Goal: Task Accomplishment & Management: Manage account settings

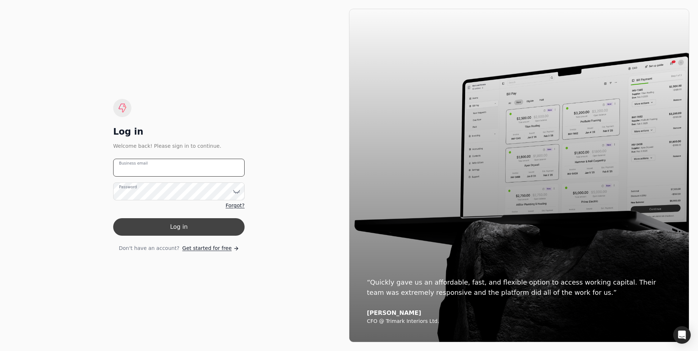
type email "[EMAIL_ADDRESS][PERSON_NAME][DOMAIN_NAME]"
click at [171, 224] on button "Log in" at bounding box center [178, 227] width 131 height 18
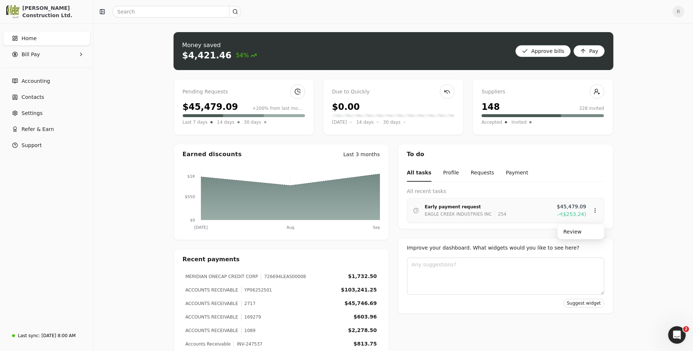
click at [461, 215] on div "EAGLE CREEK INDUSTRIES INC" at bounding box center [458, 214] width 67 height 7
click at [373, 122] on span "14 days" at bounding box center [364, 122] width 17 height 7
click at [38, 84] on span "Accounting" at bounding box center [36, 81] width 28 height 8
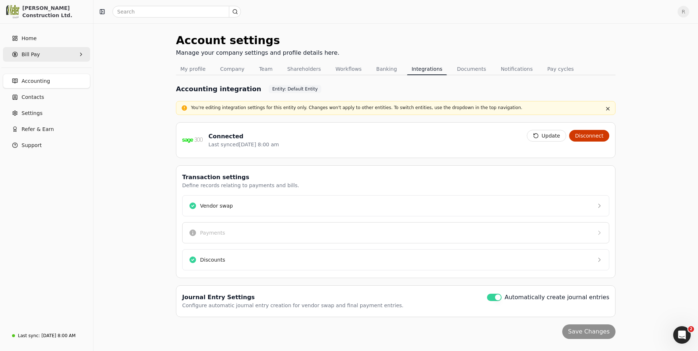
click at [34, 56] on span "Bill Pay" at bounding box center [31, 55] width 18 height 8
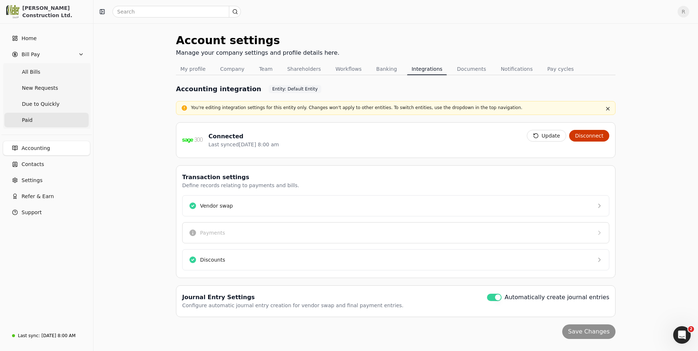
click at [29, 118] on span "Paid" at bounding box center [27, 121] width 11 height 8
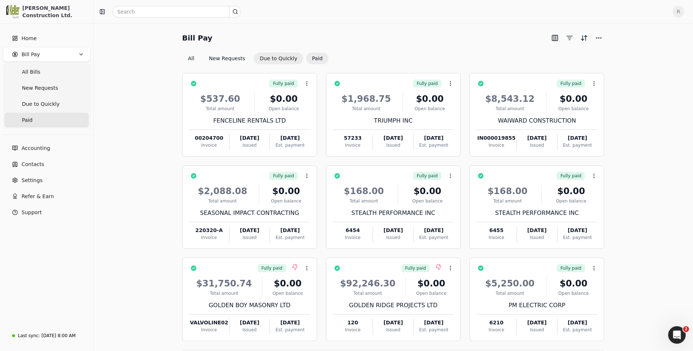
click at [278, 60] on button "Due to Quickly" at bounding box center [278, 59] width 49 height 12
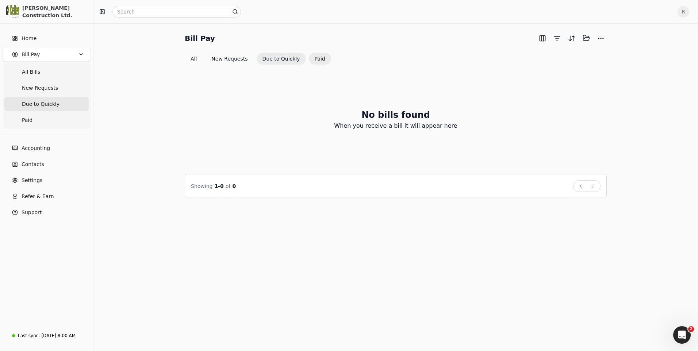
click at [309, 59] on button "Paid" at bounding box center [320, 59] width 22 height 12
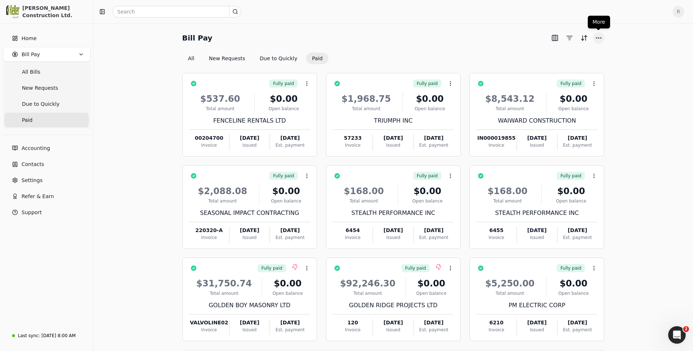
click at [601, 38] on button "More" at bounding box center [599, 38] width 12 height 12
click at [571, 38] on button "button" at bounding box center [570, 38] width 12 height 12
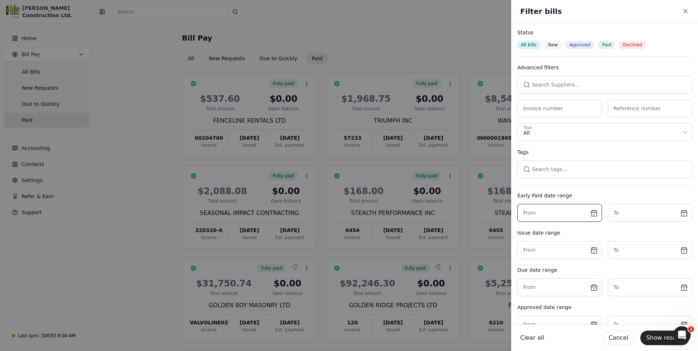
click at [592, 215] on input "text" at bounding box center [559, 213] width 85 height 18
click at [566, 269] on button "10" at bounding box center [563, 270] width 12 height 12
type input "[DATE]"
drag, startPoint x: 566, startPoint y: 269, endPoint x: 680, endPoint y: 214, distance: 126.4
click at [680, 214] on input "text" at bounding box center [650, 213] width 85 height 18
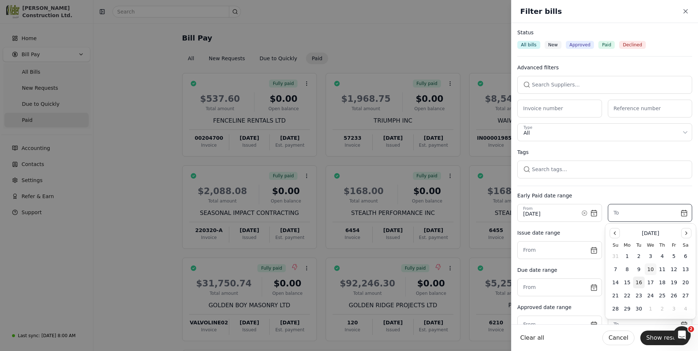
click at [650, 270] on button "10" at bounding box center [651, 270] width 12 height 12
type input "[DATE]"
click at [662, 339] on button "Show results" at bounding box center [665, 338] width 49 height 15
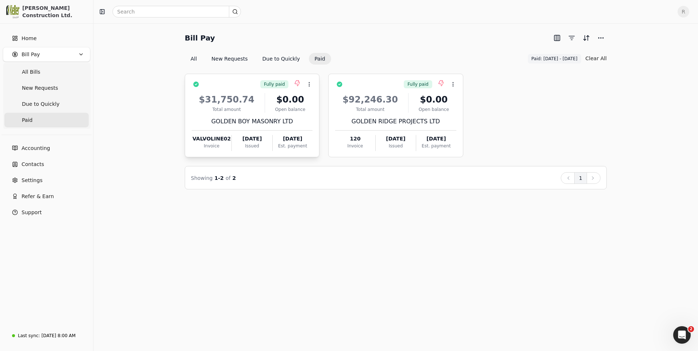
click at [230, 98] on div "$31,750.74" at bounding box center [227, 99] width 70 height 13
click at [339, 99] on li "Open" at bounding box center [344, 103] width 90 height 14
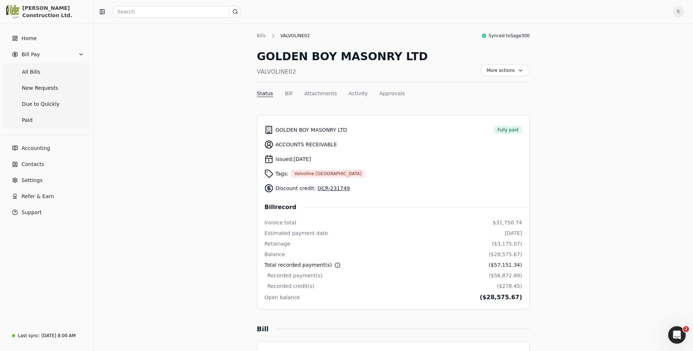
click at [321, 187] on link "QCR-231749" at bounding box center [333, 189] width 32 height 6
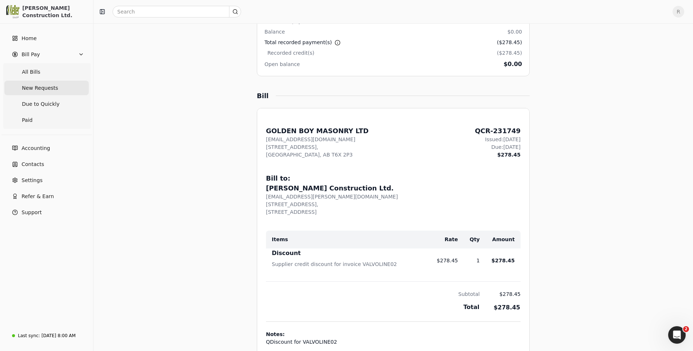
scroll to position [183, 0]
click at [35, 39] on span "Home" at bounding box center [29, 39] width 15 height 8
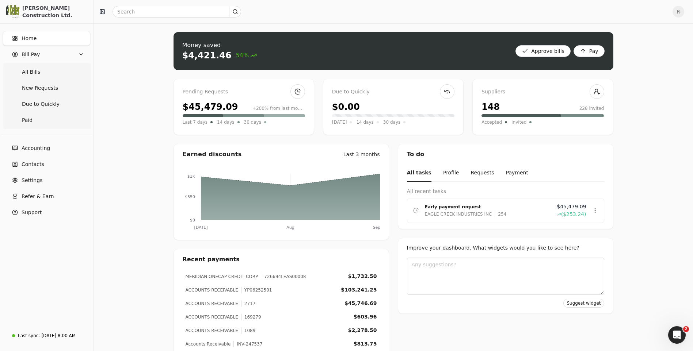
click at [208, 104] on div "$45,479.09" at bounding box center [211, 106] width 56 height 13
click at [281, 114] on div at bounding box center [283, 115] width 44 height 3
click at [440, 210] on div "Early payment request" at bounding box center [488, 206] width 126 height 7
click at [568, 233] on div "Review" at bounding box center [581, 232] width 44 height 12
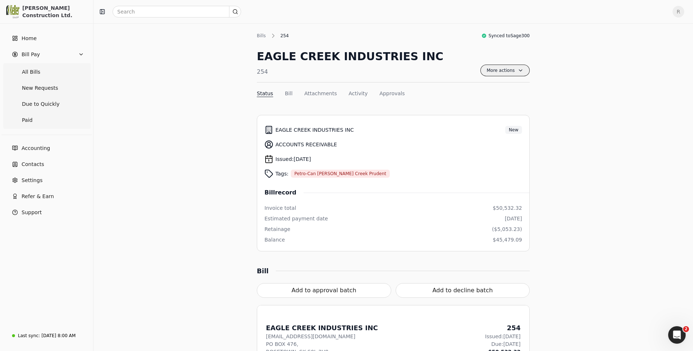
click at [520, 73] on span "More actions" at bounding box center [504, 71] width 49 height 12
click at [23, 38] on span "Home" at bounding box center [29, 39] width 15 height 8
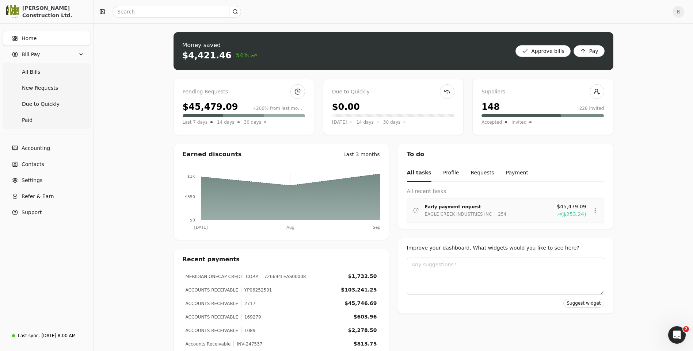
click at [473, 212] on div "EAGLE CREEK INDUSTRIES INC" at bounding box center [458, 214] width 67 height 7
click at [576, 229] on div "Review" at bounding box center [581, 232] width 44 height 12
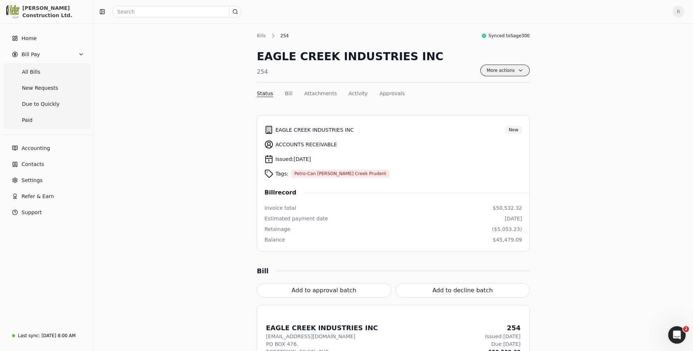
click at [522, 71] on span "More actions" at bounding box center [504, 71] width 49 height 12
click at [326, 290] on button "Add to approval batch" at bounding box center [324, 290] width 134 height 15
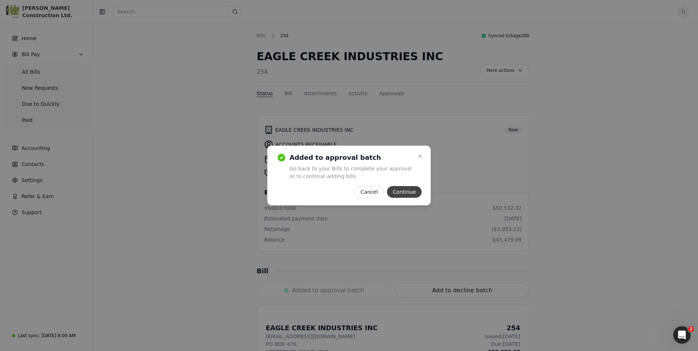
click at [409, 191] on button "Continue" at bounding box center [404, 192] width 35 height 12
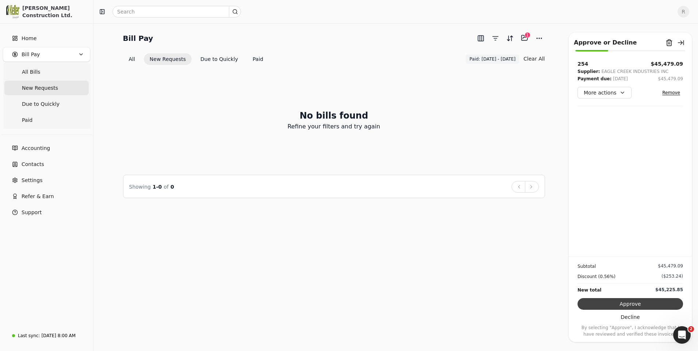
click at [623, 302] on button "Approve" at bounding box center [631, 304] width 106 height 12
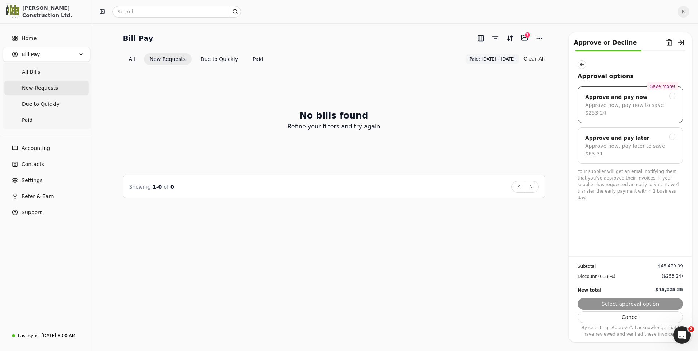
click at [672, 96] on div at bounding box center [672, 96] width 7 height 7
click at [625, 302] on button "Next" at bounding box center [631, 304] width 106 height 12
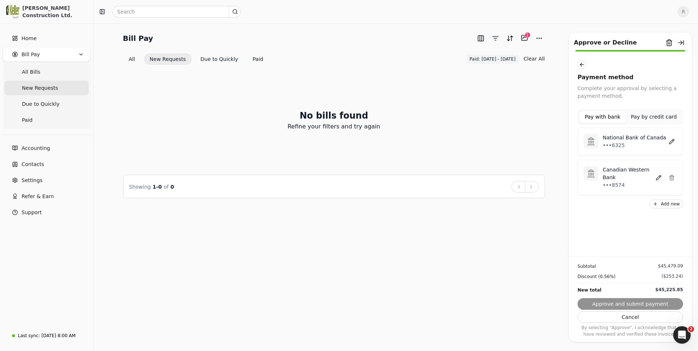
click at [628, 144] on p "•••6325" at bounding box center [635, 146] width 64 height 8
click at [616, 305] on button "Approve and submit payment" at bounding box center [631, 304] width 106 height 12
